Goal: Navigation & Orientation: Find specific page/section

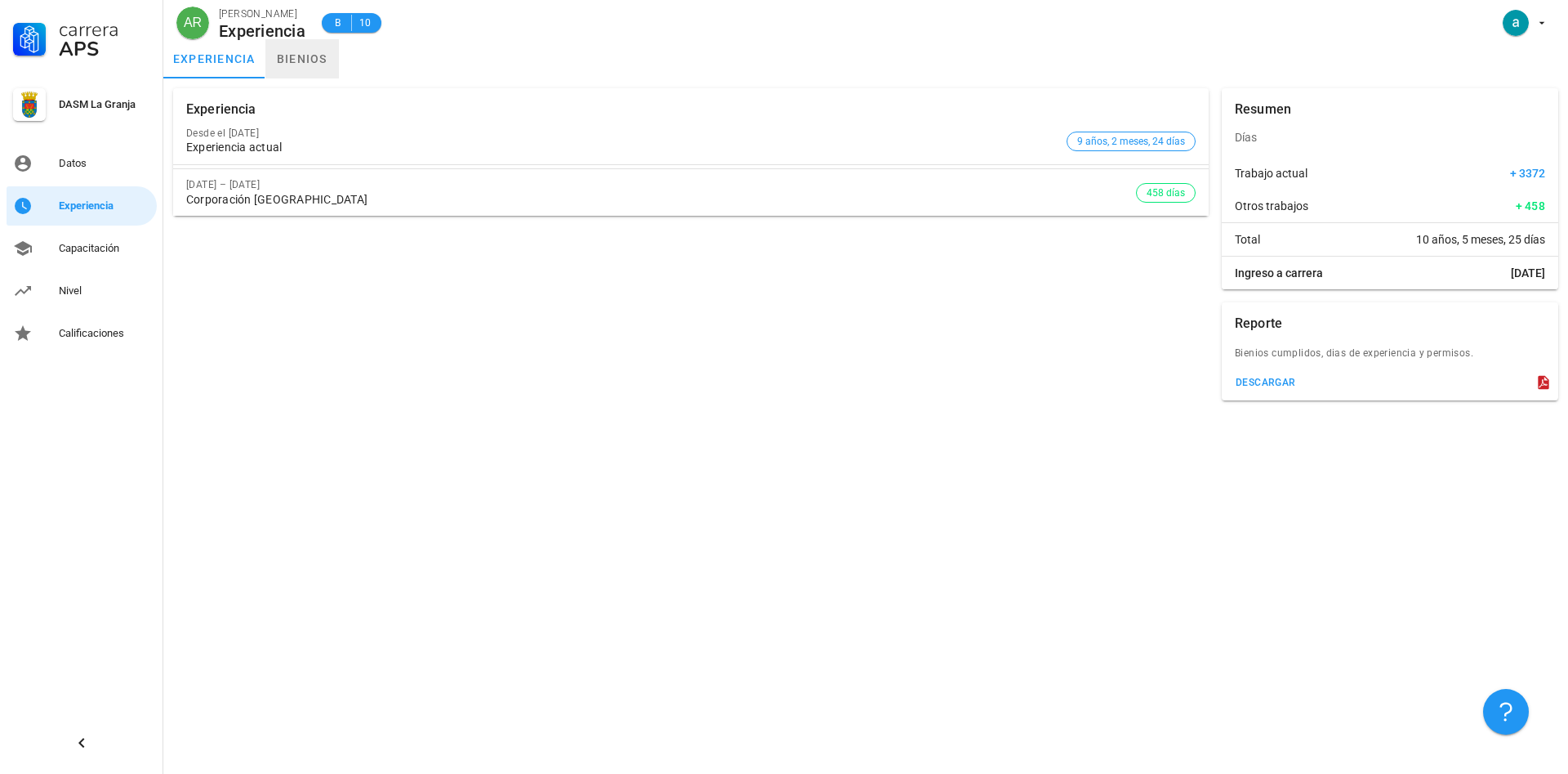
click at [314, 61] on link "bienios" at bounding box center [303, 59] width 74 height 40
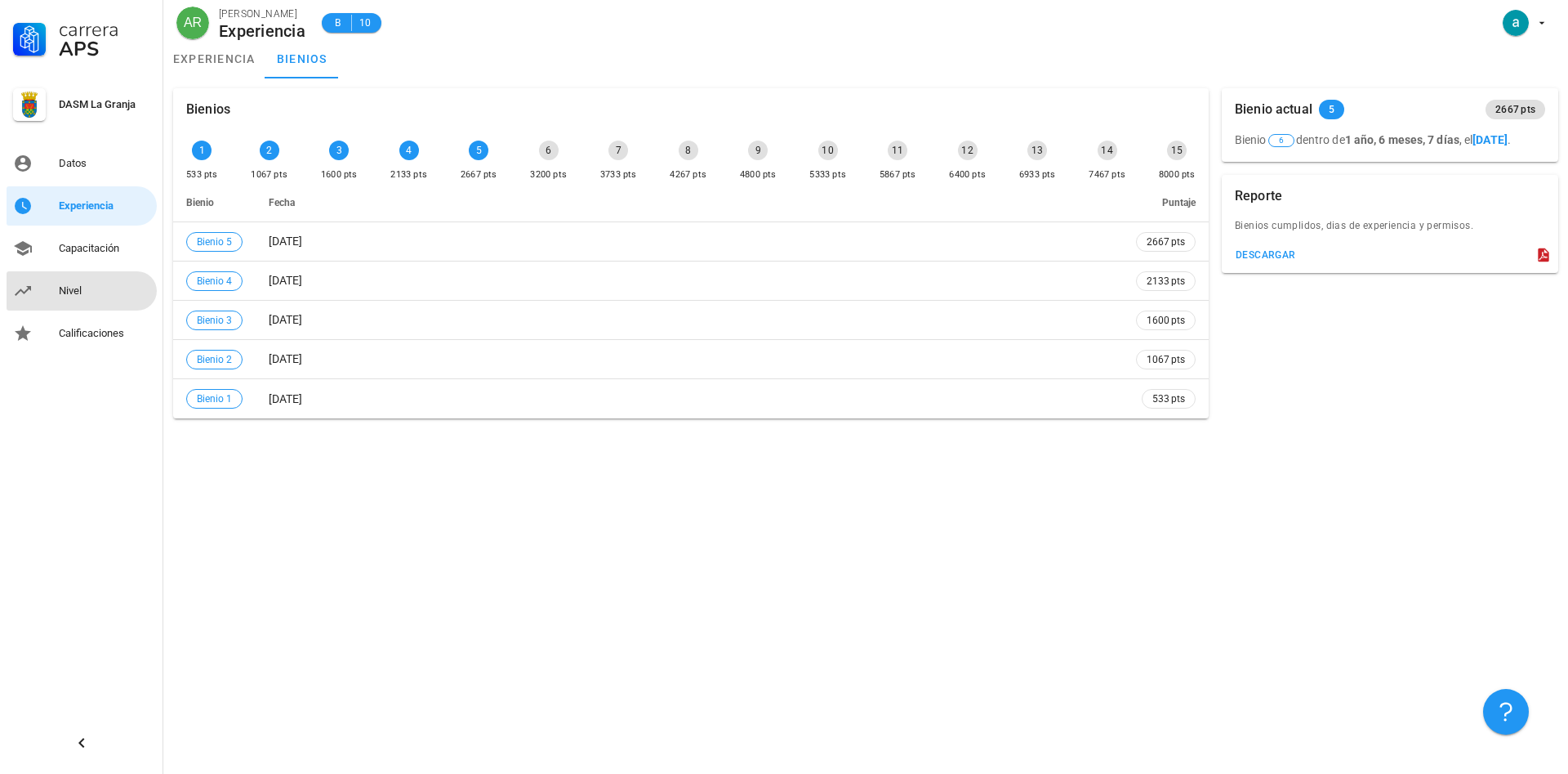
click at [80, 291] on div "Nivel" at bounding box center [105, 290] width 91 height 13
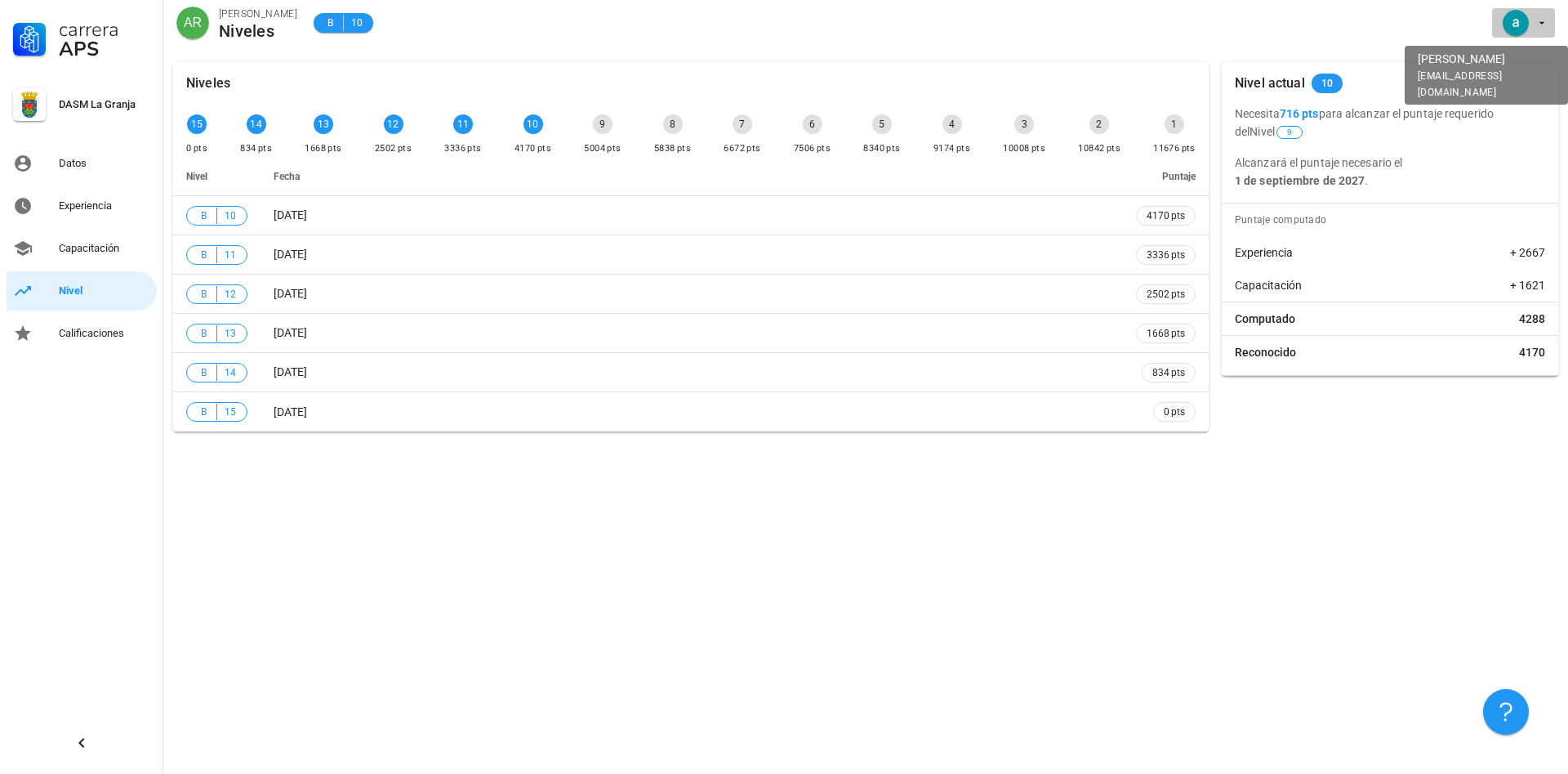
click at [1540, 24] on icon "button" at bounding box center [1542, 23] width 13 height 13
click at [1534, 62] on div "Salir" at bounding box center [1533, 63] width 26 height 33
